Goal: Check status: Check status

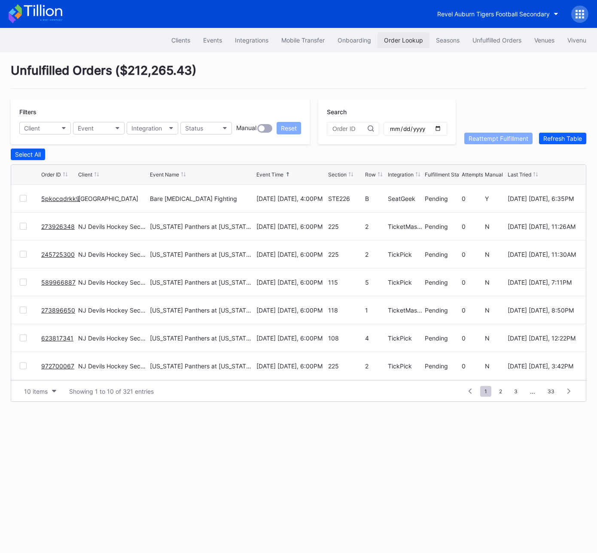
click at [412, 38] on div "Order Lookup" at bounding box center [403, 39] width 39 height 7
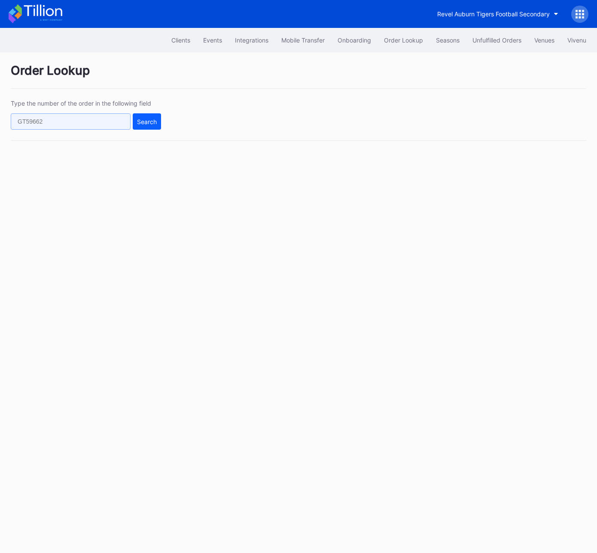
click at [101, 127] on input "text" at bounding box center [71, 121] width 120 height 16
paste input "625607363"
click at [143, 123] on div "Search" at bounding box center [147, 121] width 20 height 7
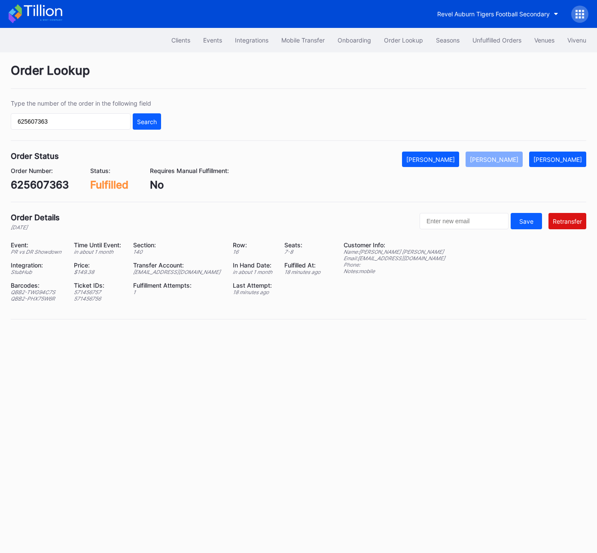
click at [196, 274] on div "ed-8158523@eventdynamic.com" at bounding box center [177, 272] width 89 height 6
click at [113, 125] on input "625607363" at bounding box center [71, 121] width 120 height 16
paste input "625710277"
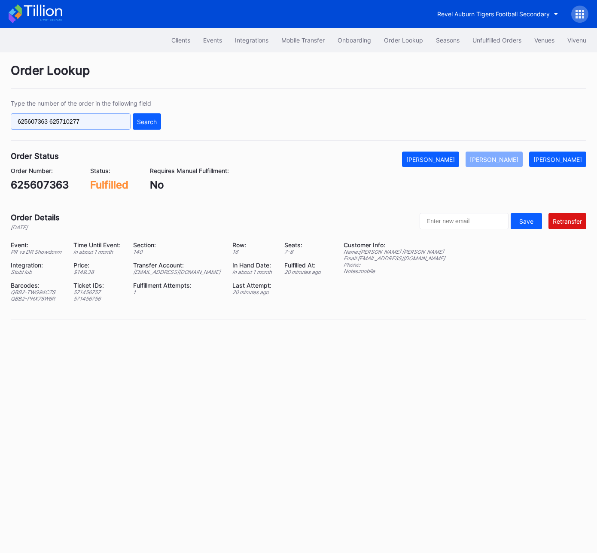
click at [116, 123] on input "625607363 625710277" at bounding box center [71, 121] width 120 height 16
paste input "text"
type input "625710277"
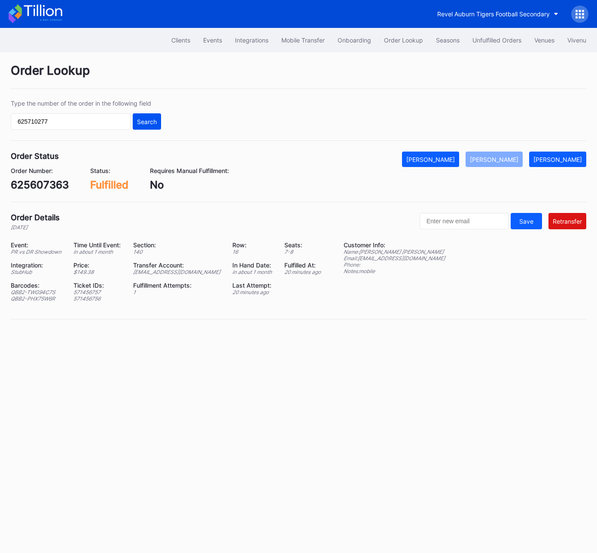
click at [148, 122] on div "Search" at bounding box center [147, 121] width 20 height 7
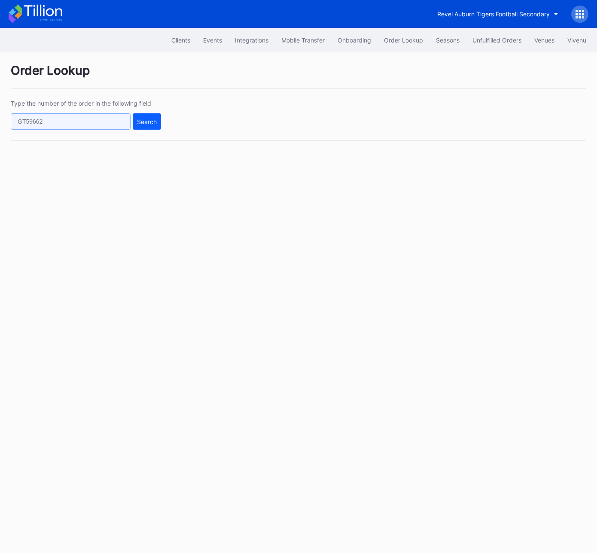
click at [98, 114] on input "text" at bounding box center [71, 121] width 120 height 16
click at [107, 119] on input "text" at bounding box center [71, 121] width 120 height 16
paste input "625710277"
type input "625710277"
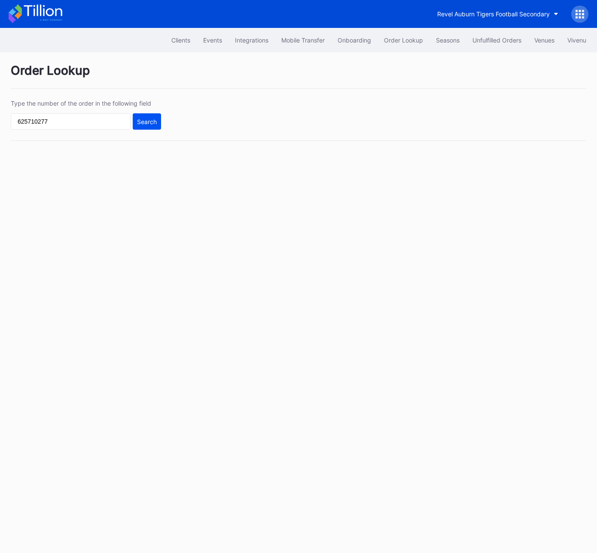
click at [143, 122] on div "Search" at bounding box center [147, 121] width 20 height 7
